Goal: Task Accomplishment & Management: Use online tool/utility

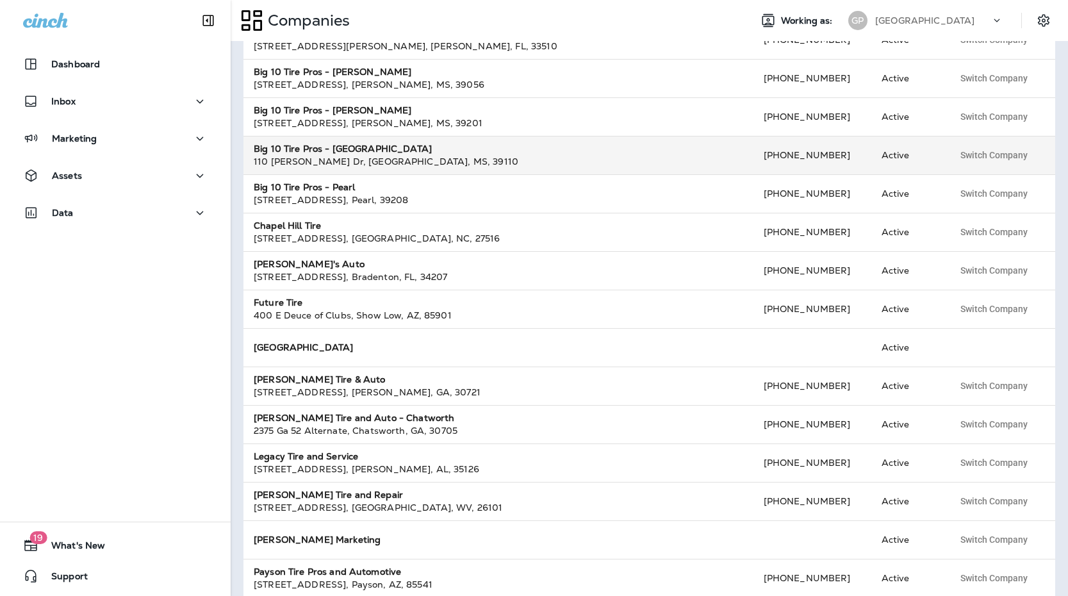
scroll to position [194, 0]
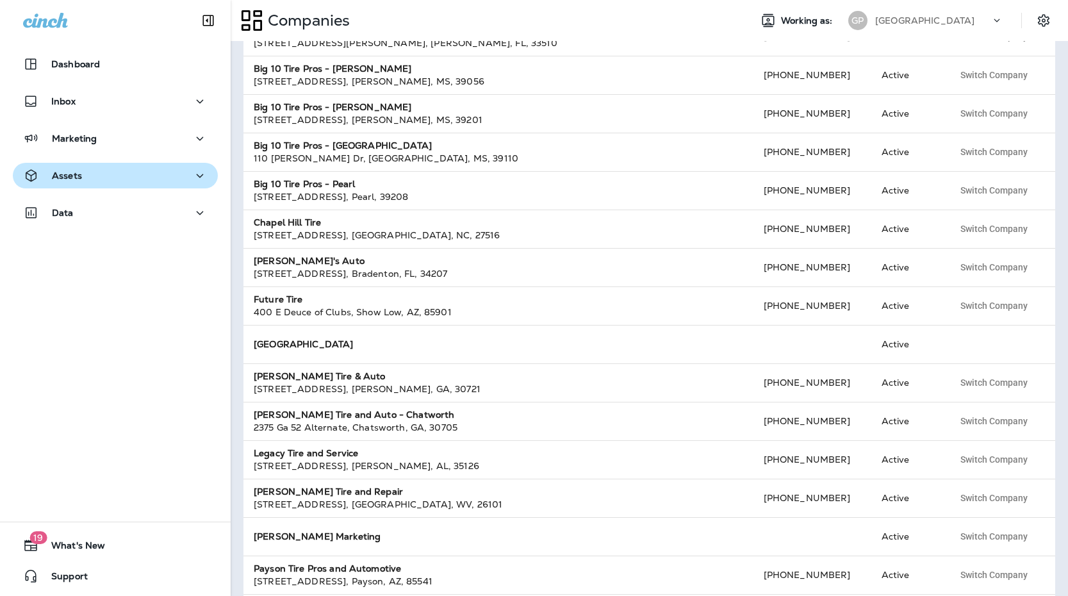
click at [78, 178] on p "Assets" at bounding box center [67, 175] width 30 height 10
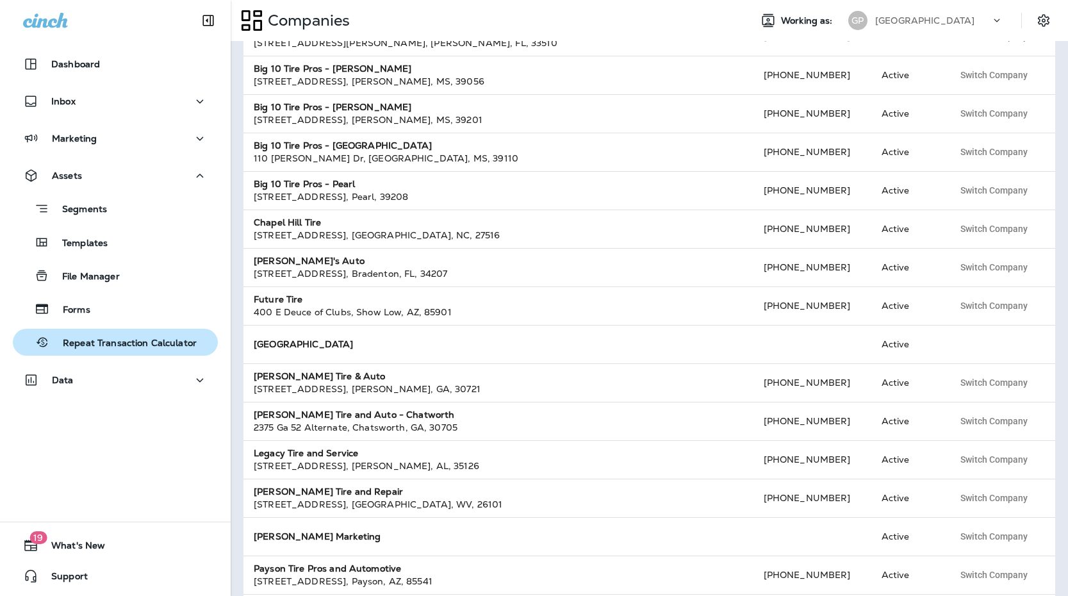
click at [83, 333] on div "Repeat Transaction Calculator" at bounding box center [107, 342] width 179 height 19
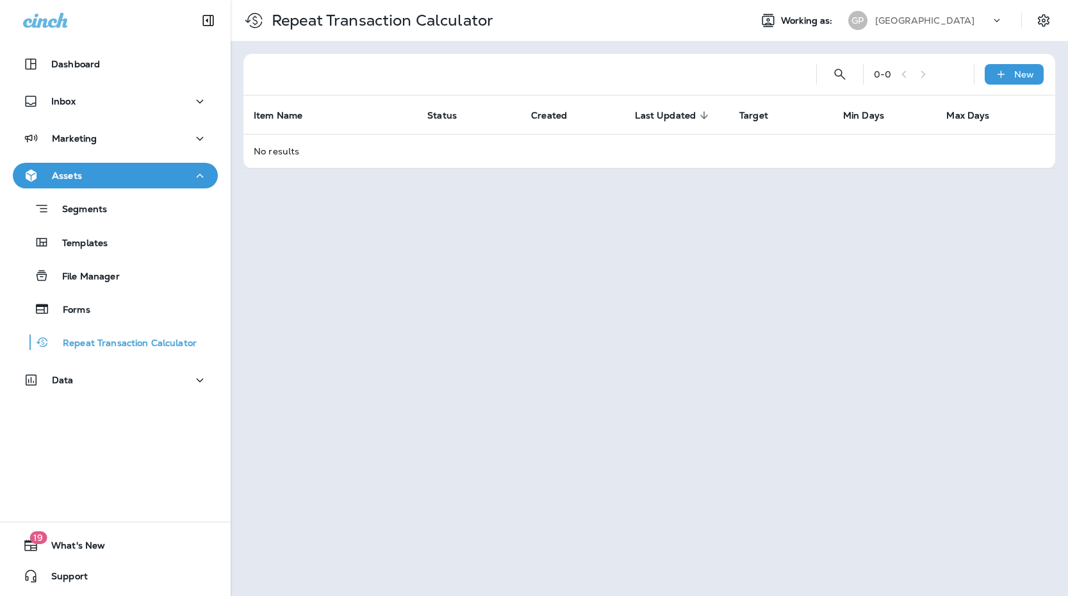
click at [97, 192] on div "Segments Templates File Manager Forms Repeat Transaction Calculator" at bounding box center [115, 271] width 205 height 167
click at [99, 199] on div "Segments" at bounding box center [62, 209] width 89 height 20
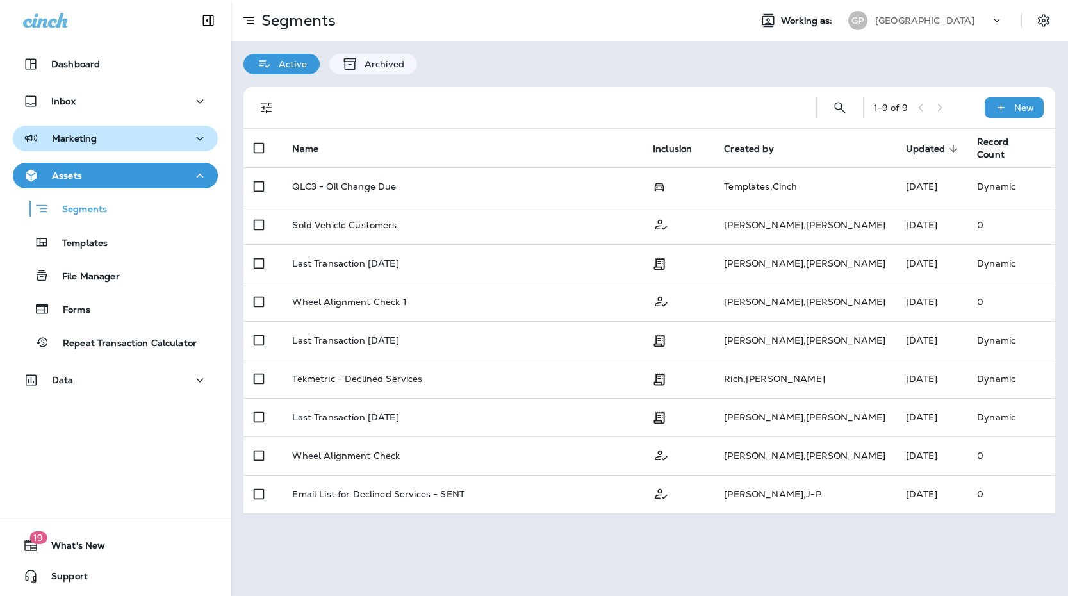
click at [134, 138] on div "Marketing" at bounding box center [115, 139] width 185 height 16
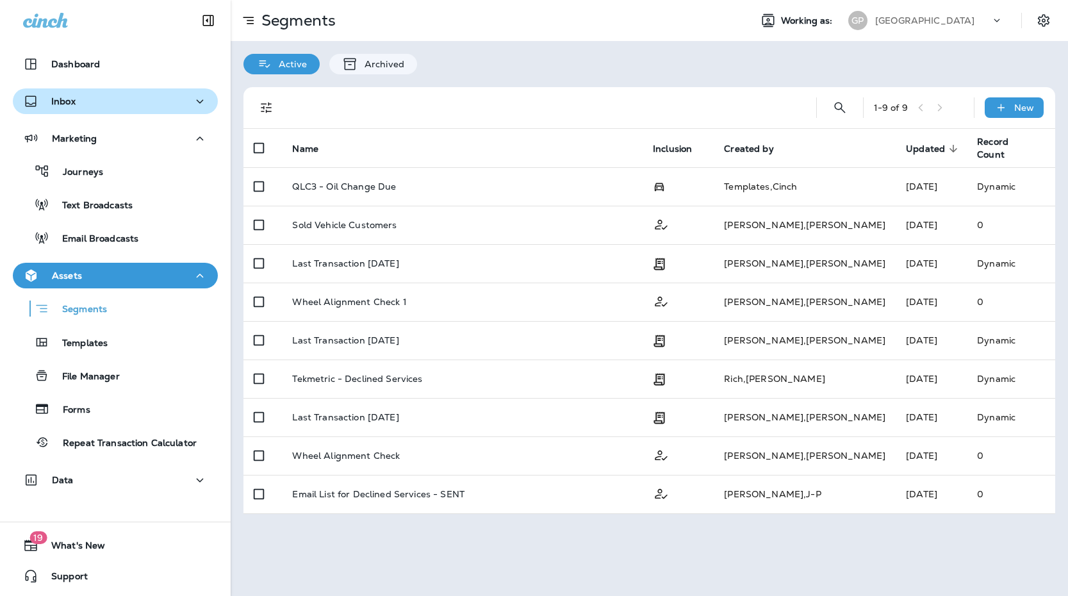
click at [129, 108] on div "Inbox" at bounding box center [115, 102] width 185 height 16
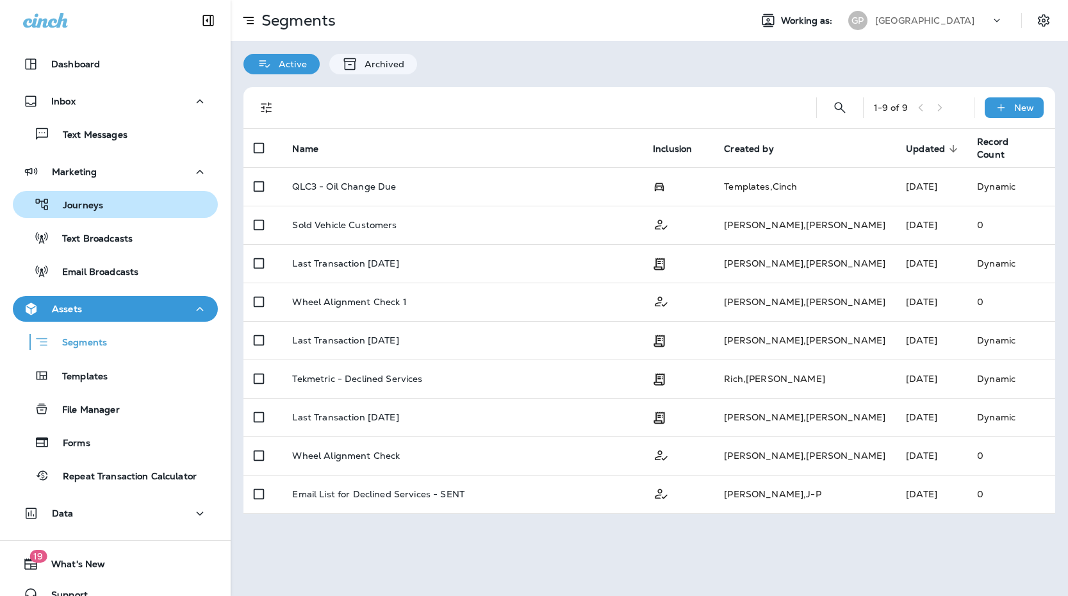
click at [106, 212] on div "Journeys" at bounding box center [115, 204] width 195 height 19
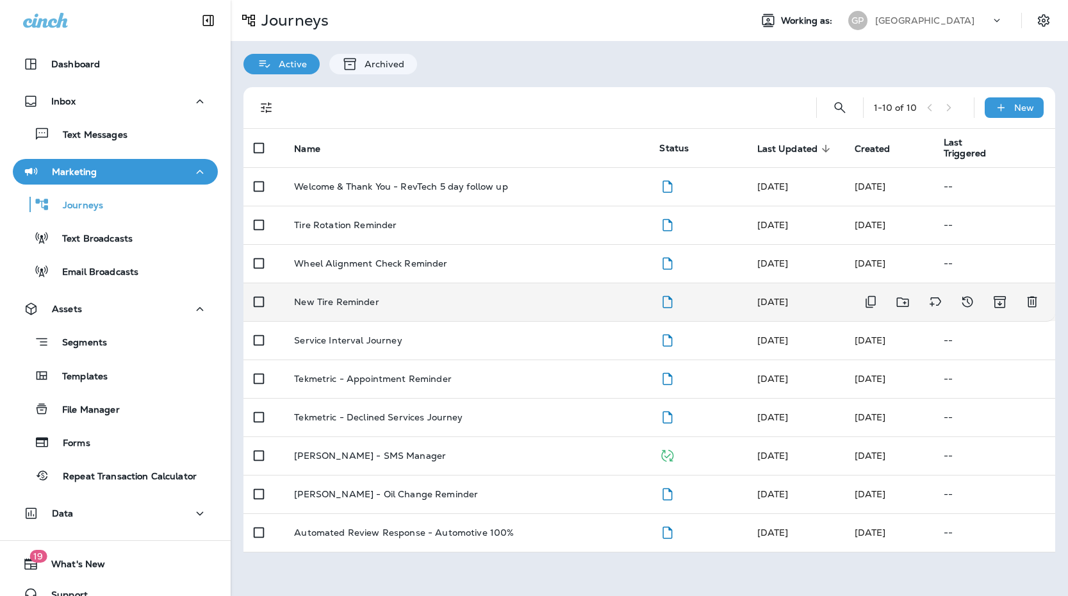
click at [388, 305] on div "New Tire Reminder" at bounding box center [466, 302] width 345 height 10
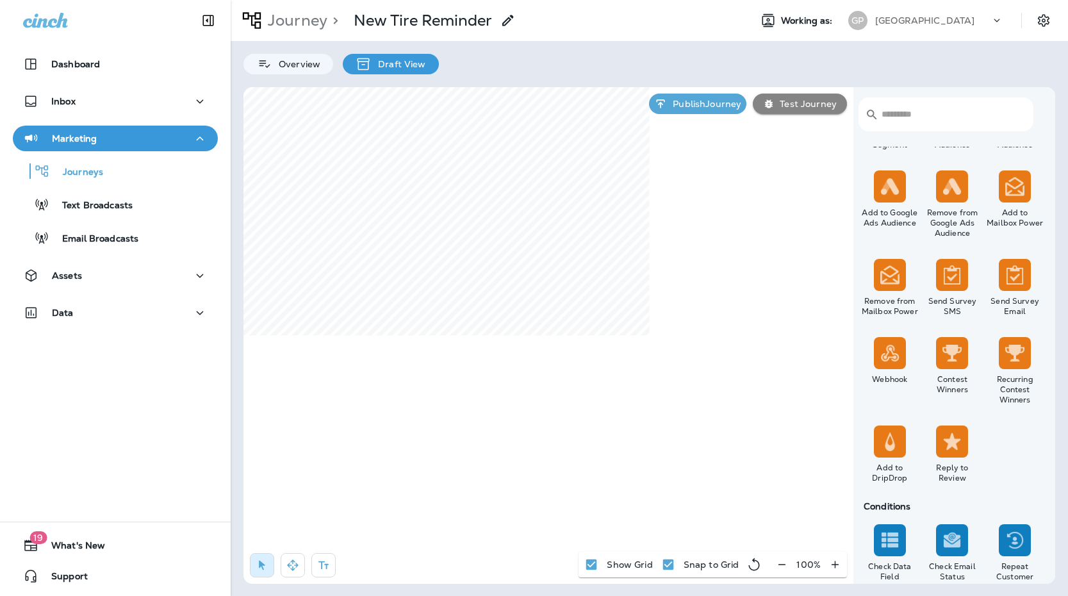
scroll to position [1089, 0]
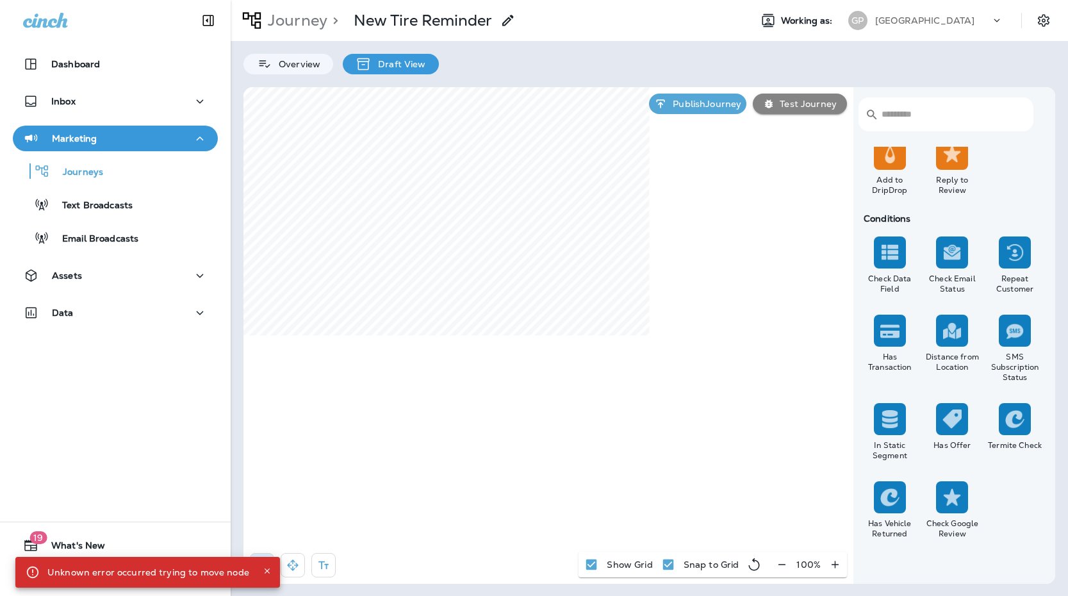
click at [263, 574] on icon "Close" at bounding box center [267, 570] width 9 height 9
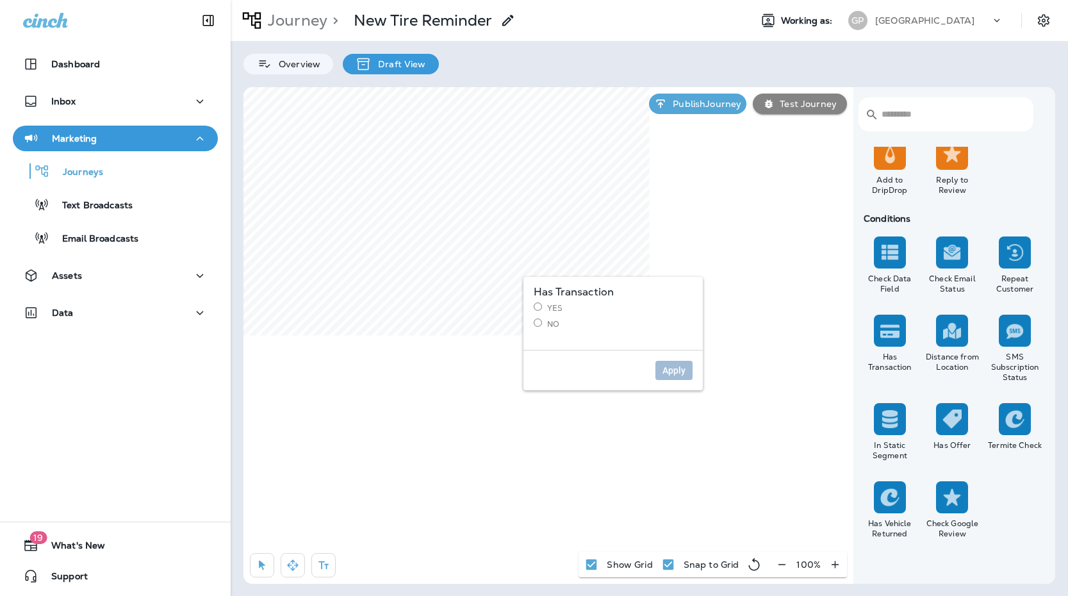
click at [542, 305] on label "Yes" at bounding box center [613, 307] width 159 height 11
click at [671, 369] on span "Apply" at bounding box center [674, 370] width 23 height 9
click at [686, 372] on button "Apply" at bounding box center [674, 370] width 37 height 19
